Goal: Transaction & Acquisition: Book appointment/travel/reservation

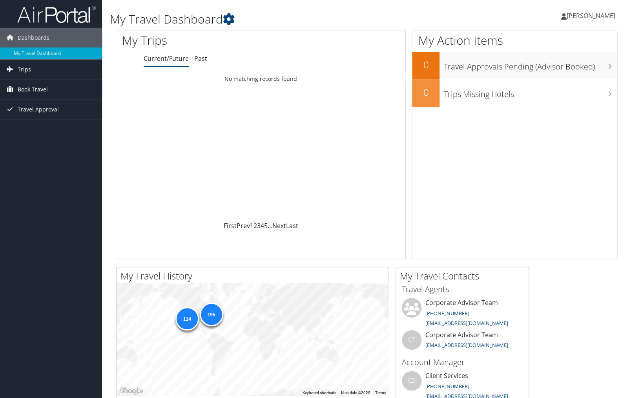
click at [40, 90] on span "Book Travel" at bounding box center [33, 90] width 30 height 20
click at [45, 126] on link "Book/Manage Online Trips" at bounding box center [51, 129] width 102 height 12
click at [42, 87] on span "Book Travel" at bounding box center [33, 90] width 30 height 20
click at [47, 128] on link "Book/Manage Online Trips" at bounding box center [51, 129] width 102 height 12
